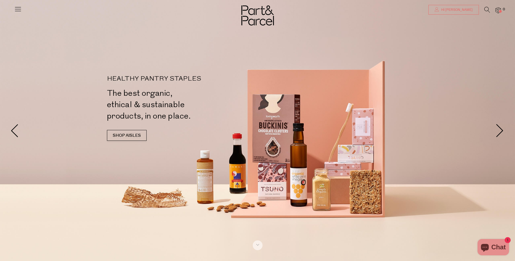
click at [465, 9] on span "Hi [PERSON_NAME]" at bounding box center [455, 10] width 33 height 5
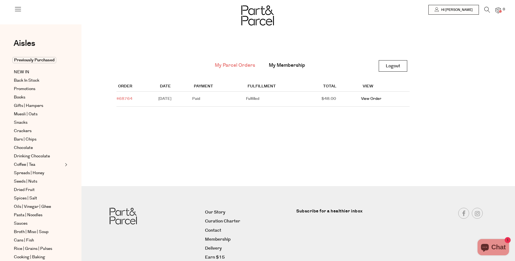
click at [125, 98] on link "#68764" at bounding box center [124, 98] width 16 height 5
